Goal: Check status: Check status

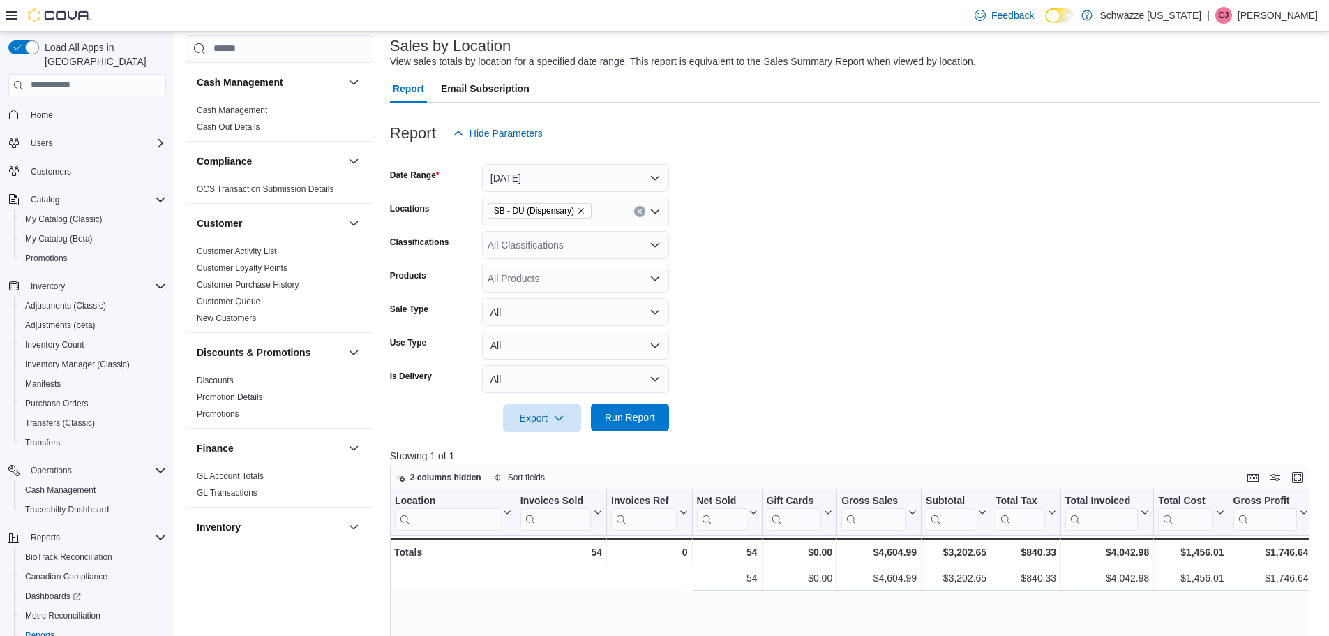
scroll to position [0, 424]
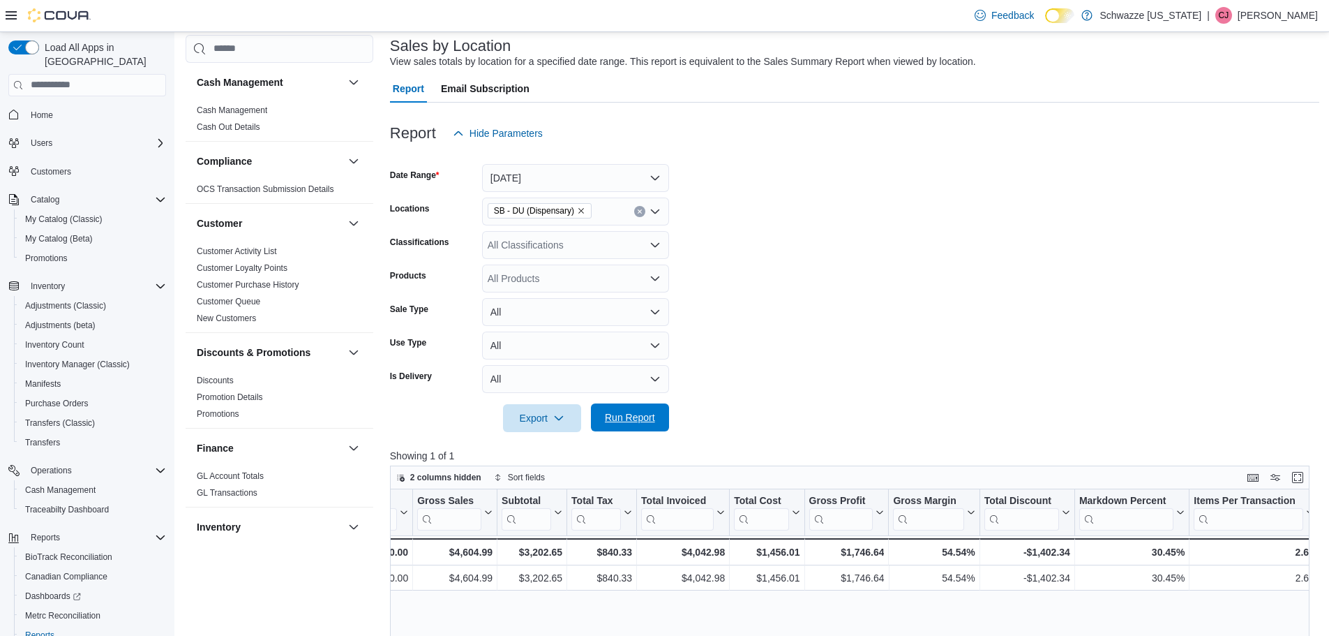
click at [644, 421] on span "Run Report" at bounding box center [630, 417] width 50 height 14
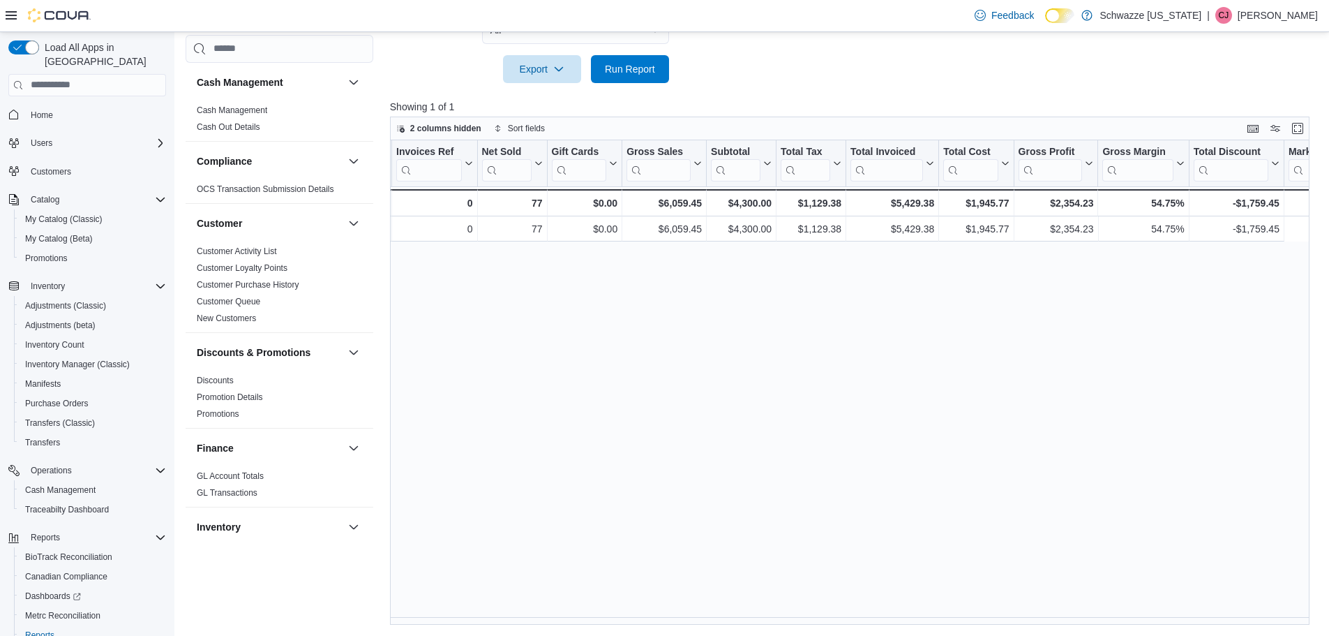
scroll to position [0, 0]
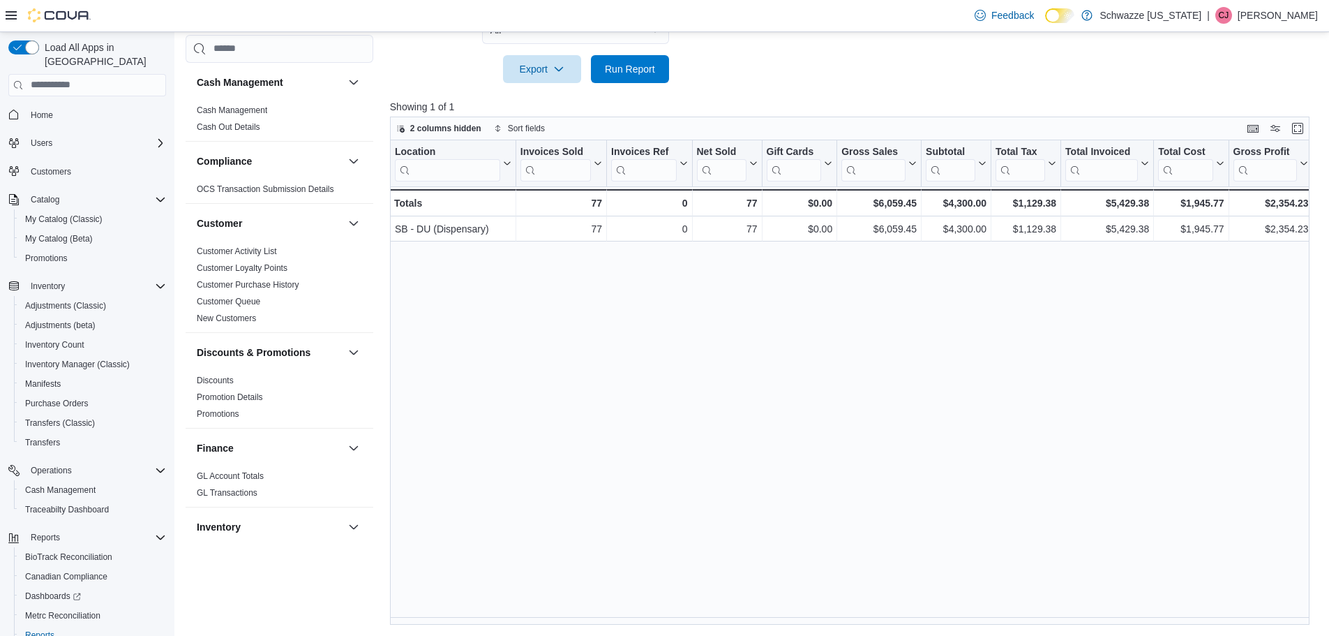
click at [657, 624] on div "Reports Feedback Cash Management Cash Management Cash Out Details Compliance OC…" at bounding box center [752, 118] width 1156 height 1038
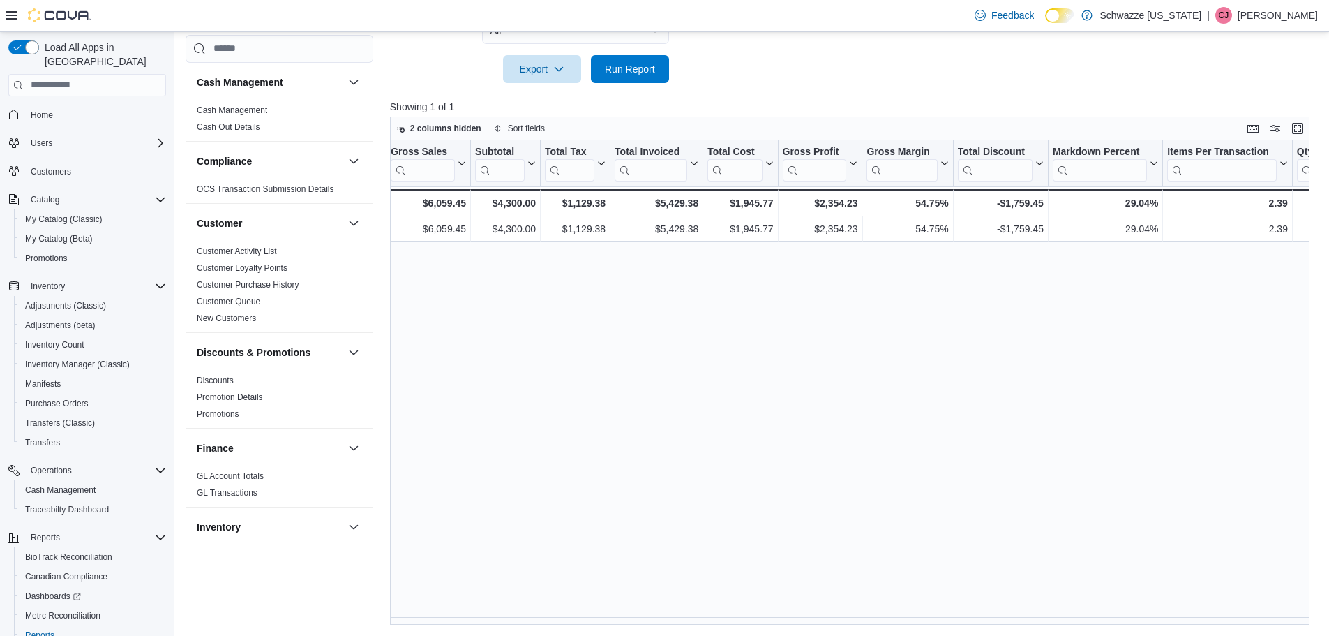
scroll to position [0, 484]
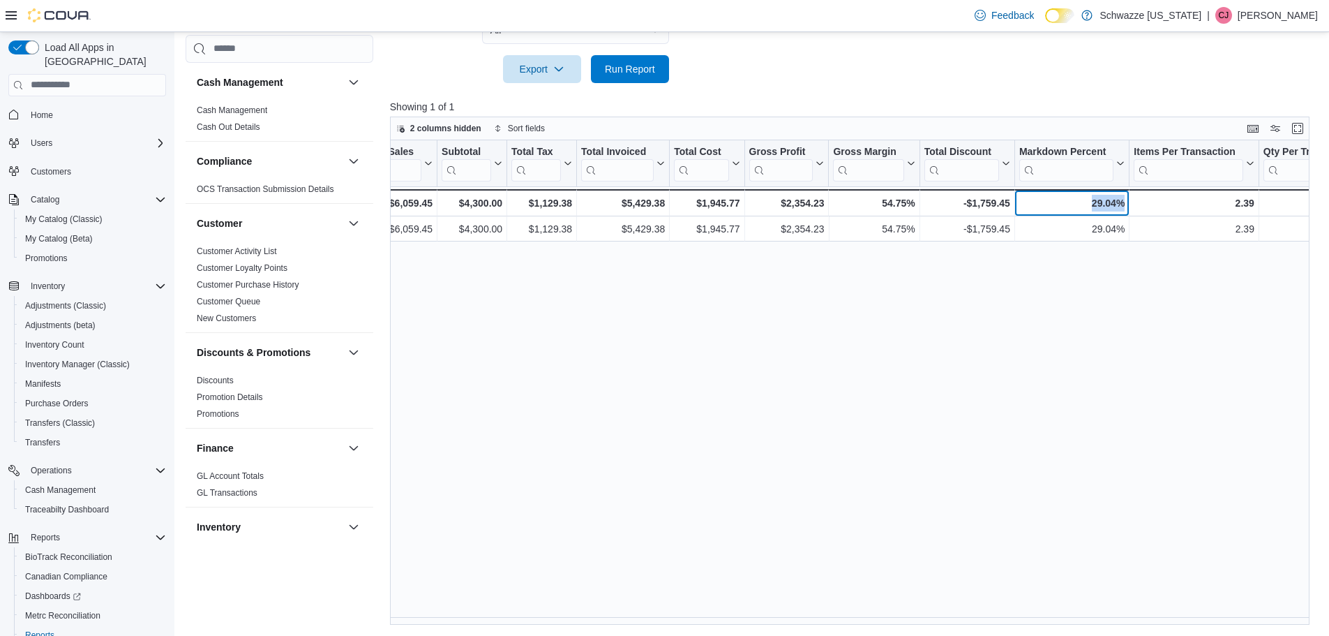
drag, startPoint x: 1081, startPoint y: 203, endPoint x: 1179, endPoint y: 203, distance: 97.7
click at [1179, 203] on div "Totals - Location, column 1, row 2 77 - Invoices Sold, column 2, row 2 0 - Invo…" at bounding box center [1281, 202] width 2751 height 27
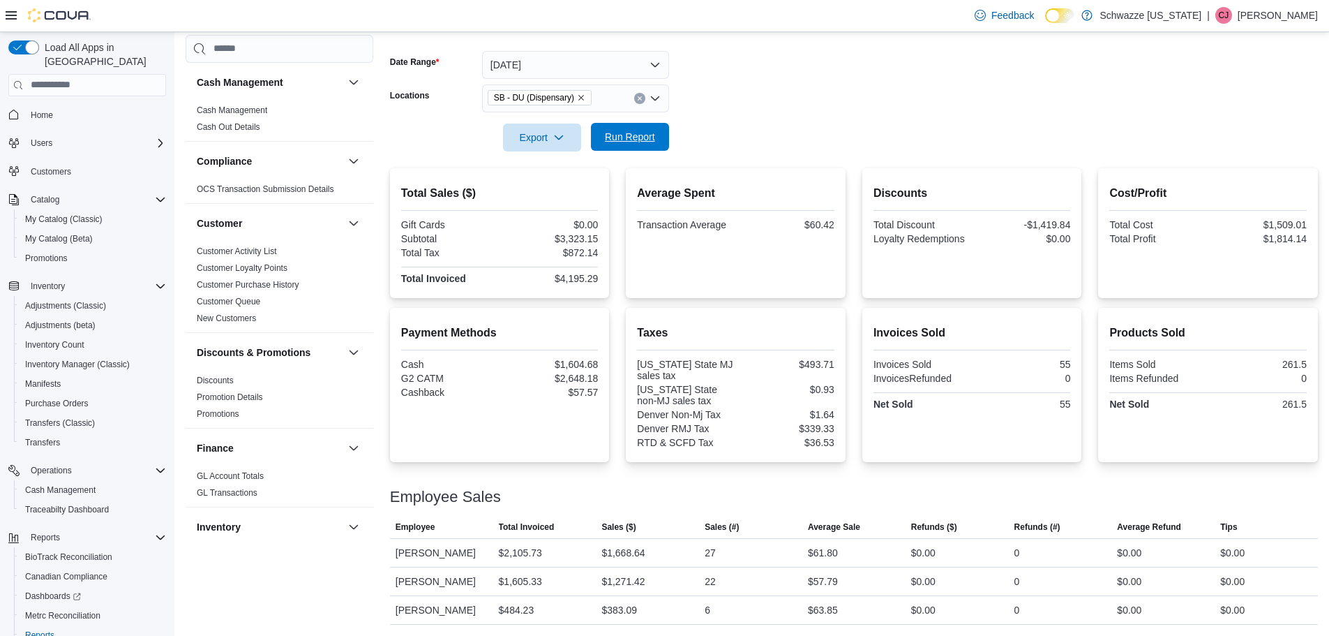
scroll to position [837, 0]
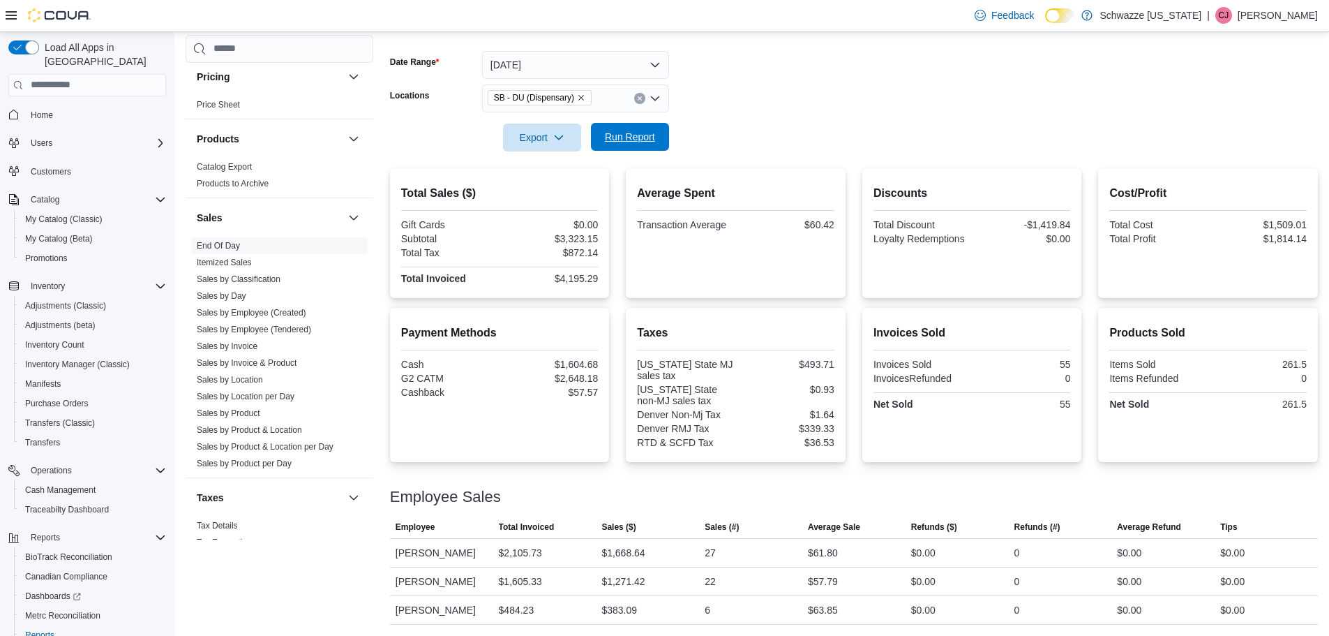
click at [640, 132] on span "Run Report" at bounding box center [630, 137] width 50 height 14
click at [629, 157] on div at bounding box center [854, 159] width 928 height 17
click at [638, 137] on span "Run Report" at bounding box center [630, 137] width 50 height 14
click at [635, 145] on span "Run Report" at bounding box center [629, 137] width 61 height 28
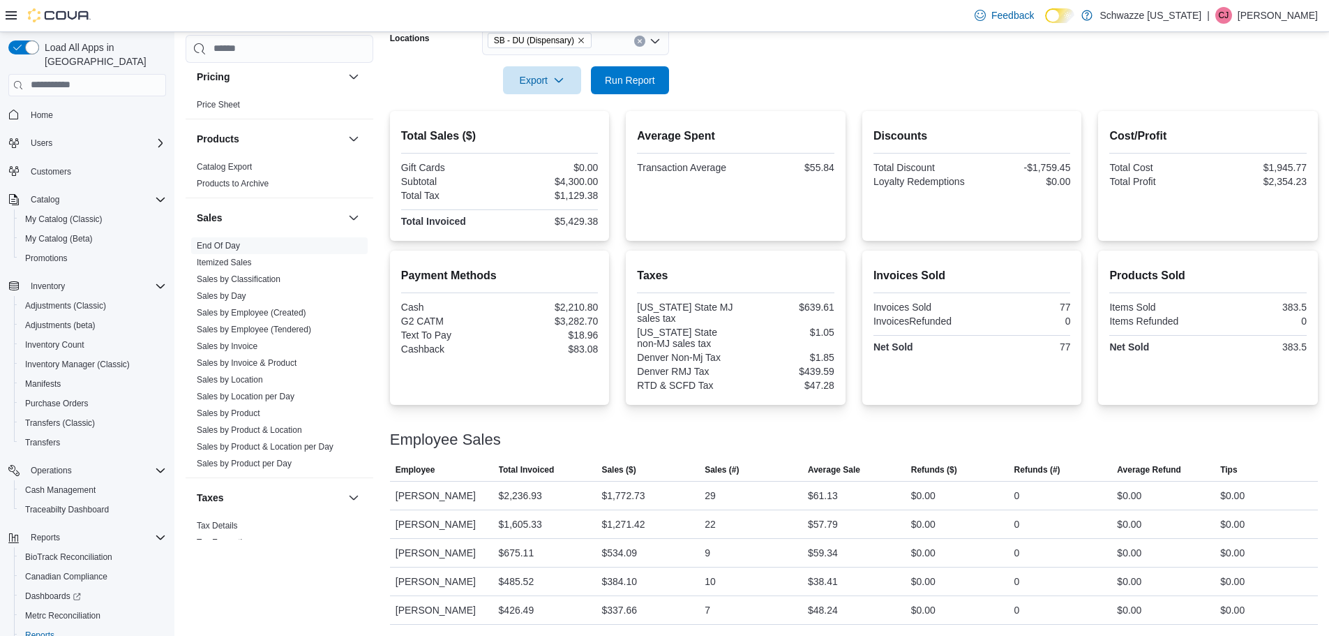
scroll to position [288, 0]
